Goal: Task Accomplishment & Management: Use online tool/utility

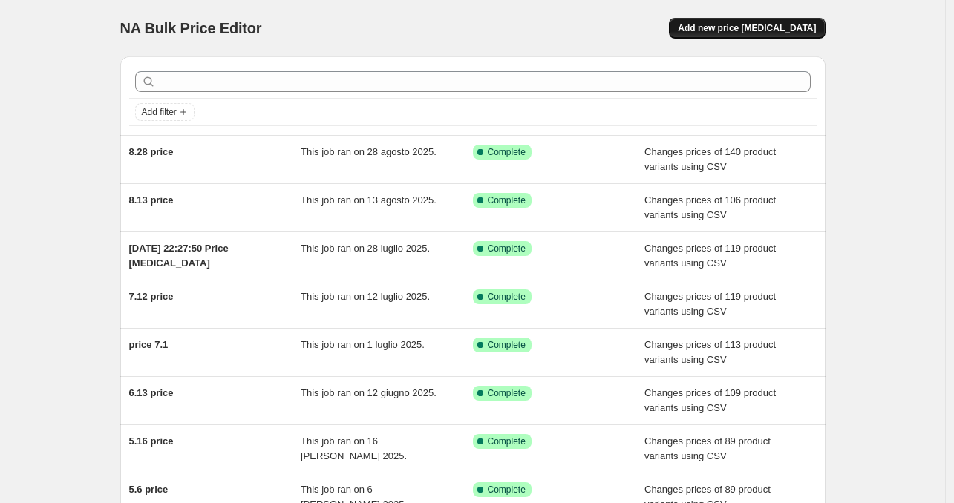
click at [784, 28] on span "Add new price [MEDICAL_DATA]" at bounding box center [747, 28] width 138 height 12
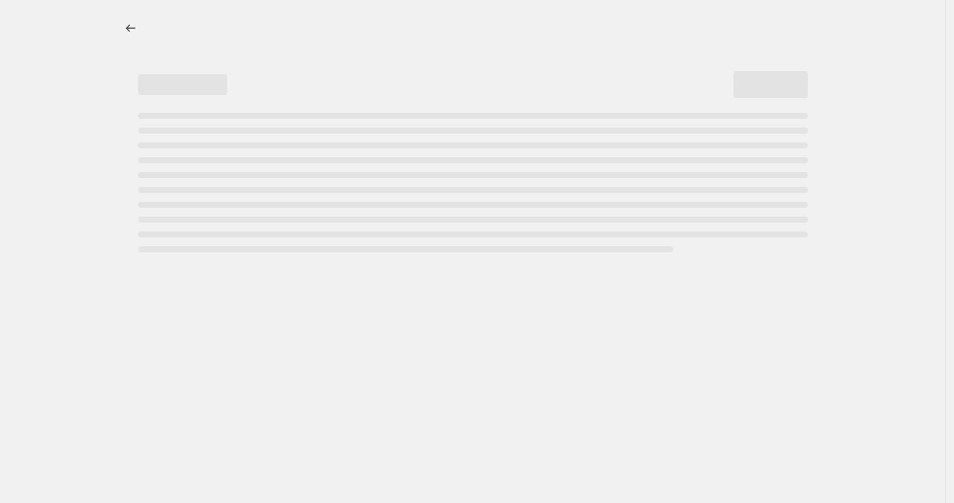
select select "percentage"
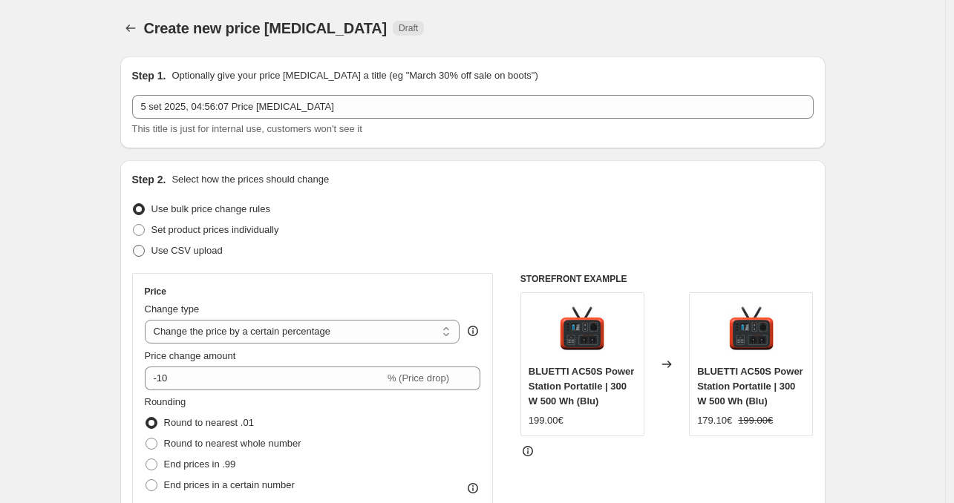
click at [193, 252] on span "Use CSV upload" at bounding box center [186, 250] width 71 height 11
click at [134, 246] on input "Use CSV upload" at bounding box center [133, 245] width 1 height 1
radio input "true"
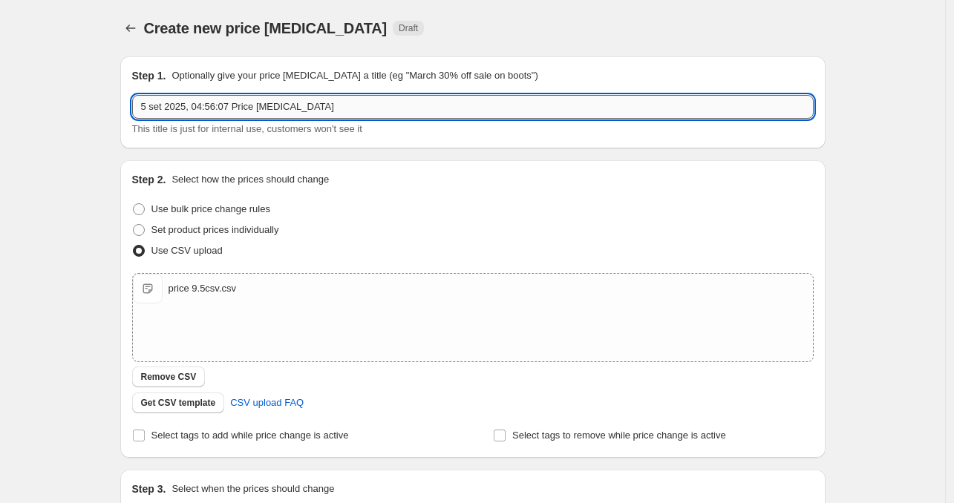
click at [294, 107] on input "5 set 2025, 04:56:07 Price [MEDICAL_DATA]" at bounding box center [472, 107] width 681 height 24
click at [255, 117] on input "5 set 2025, 04:56:07 Price [MEDICAL_DATA]" at bounding box center [472, 107] width 681 height 24
drag, startPoint x: 226, startPoint y: 105, endPoint x: 133, endPoint y: 101, distance: 93.6
click at [133, 101] on div "Step 1. Optionally give your price [MEDICAL_DATA] a title (eg "March 30% off sa…" at bounding box center [472, 102] width 705 height 92
click at [220, 105] on input "5 set 2025, 04:56:07 Price [MEDICAL_DATA]" at bounding box center [472, 107] width 681 height 24
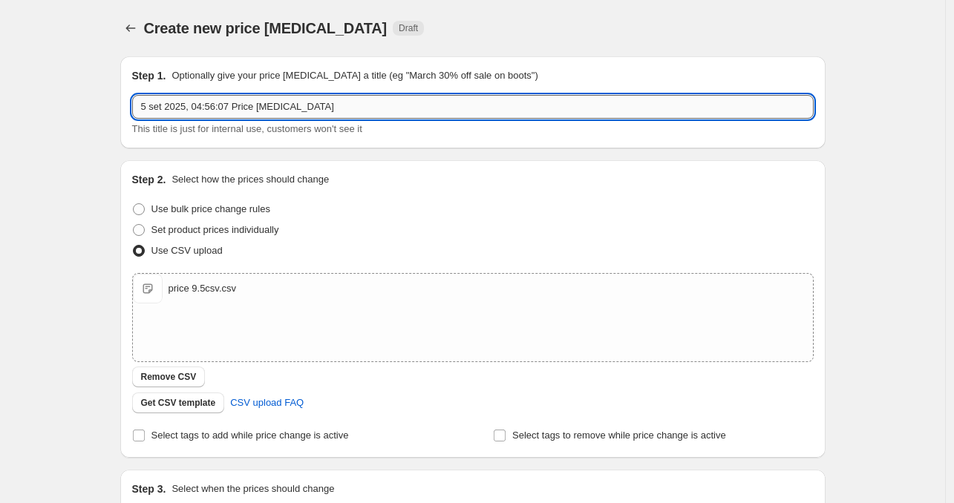
click at [230, 106] on input "5 set 2025, 04:56:07 Price [MEDICAL_DATA]" at bounding box center [472, 107] width 681 height 24
click at [193, 106] on input "5 set 2025, 04:56:07 Price [MEDICAL_DATA]" at bounding box center [472, 107] width 681 height 24
click at [235, 106] on input "5 set 2025, 北京时间04:56:07 Price change job" at bounding box center [472, 107] width 681 height 24
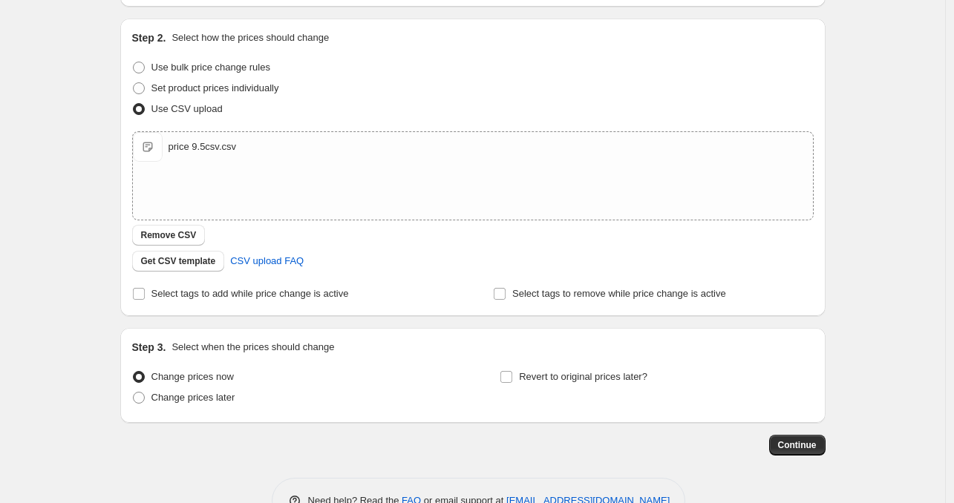
scroll to position [148, 0]
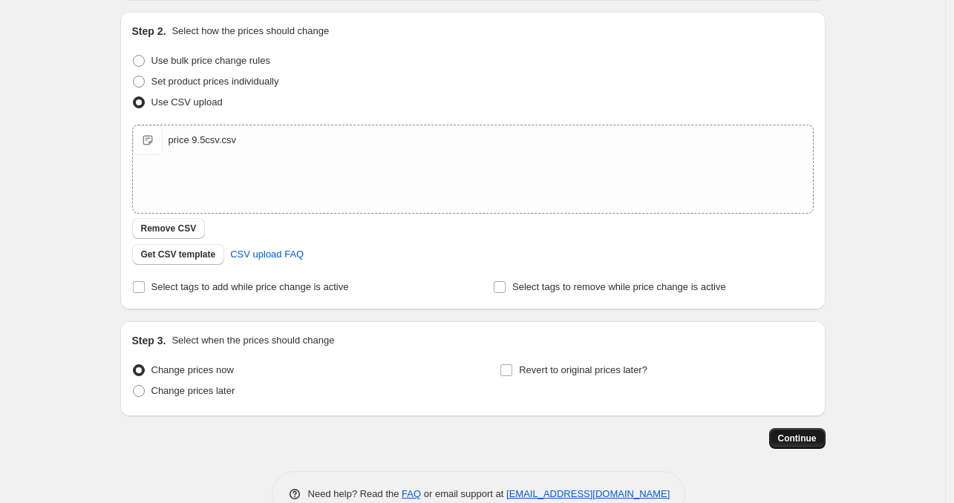
type input "5 set 2025, 北京时间10:56:07 Price change job"
click at [816, 440] on span "Continue" at bounding box center [797, 439] width 39 height 12
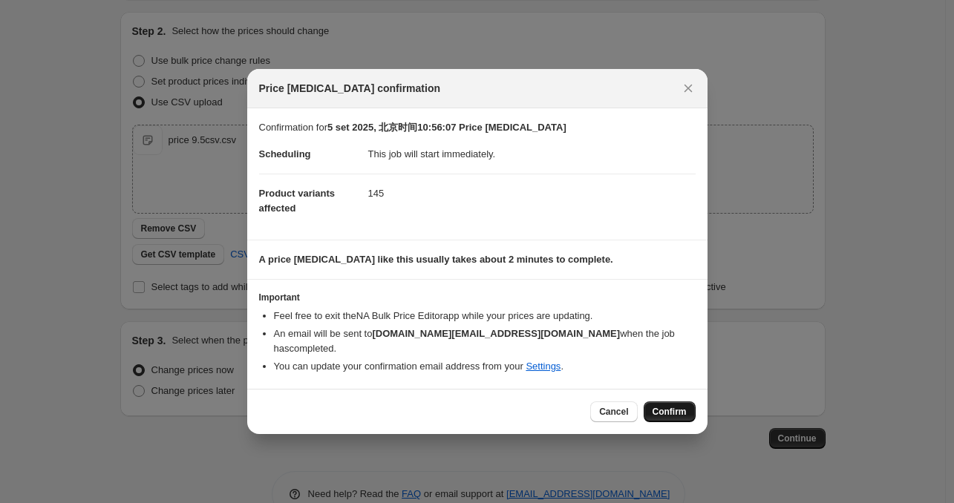
click at [657, 406] on span "Confirm" at bounding box center [669, 412] width 34 height 12
